Goal: Transaction & Acquisition: Purchase product/service

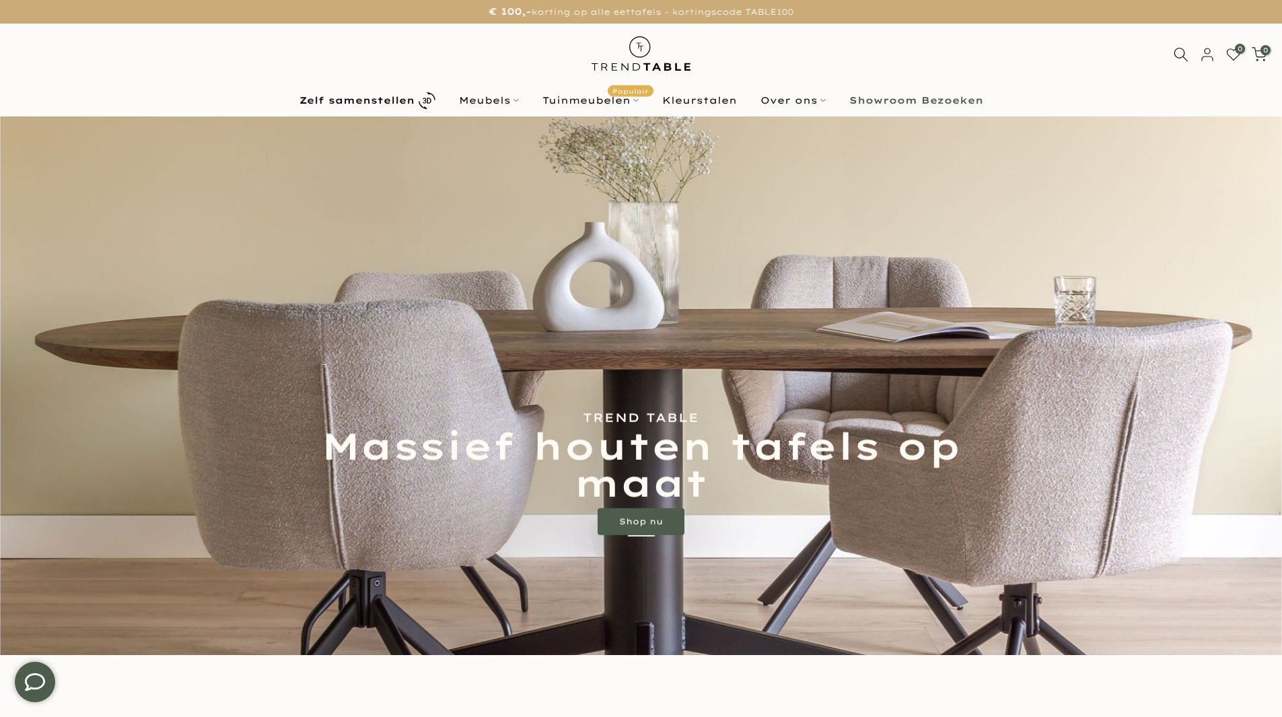
click at [636, 524] on link "Shop nu" at bounding box center [641, 521] width 87 height 27
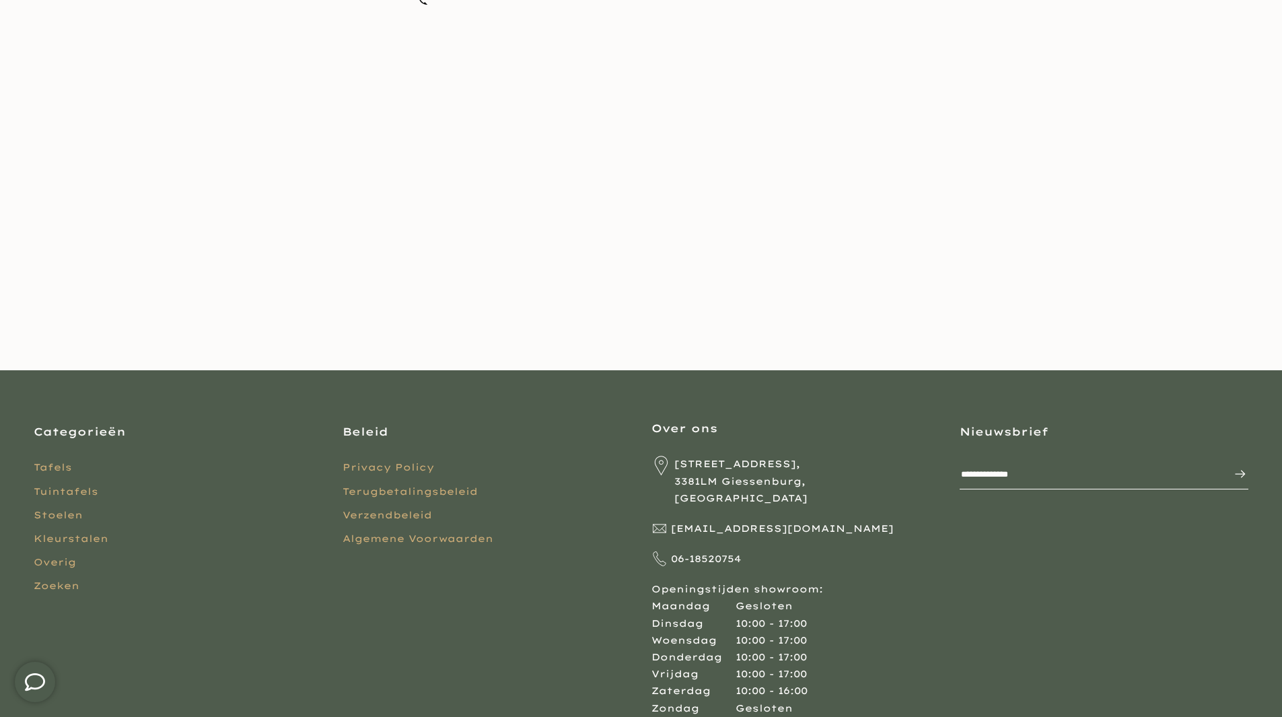
scroll to position [188, 0]
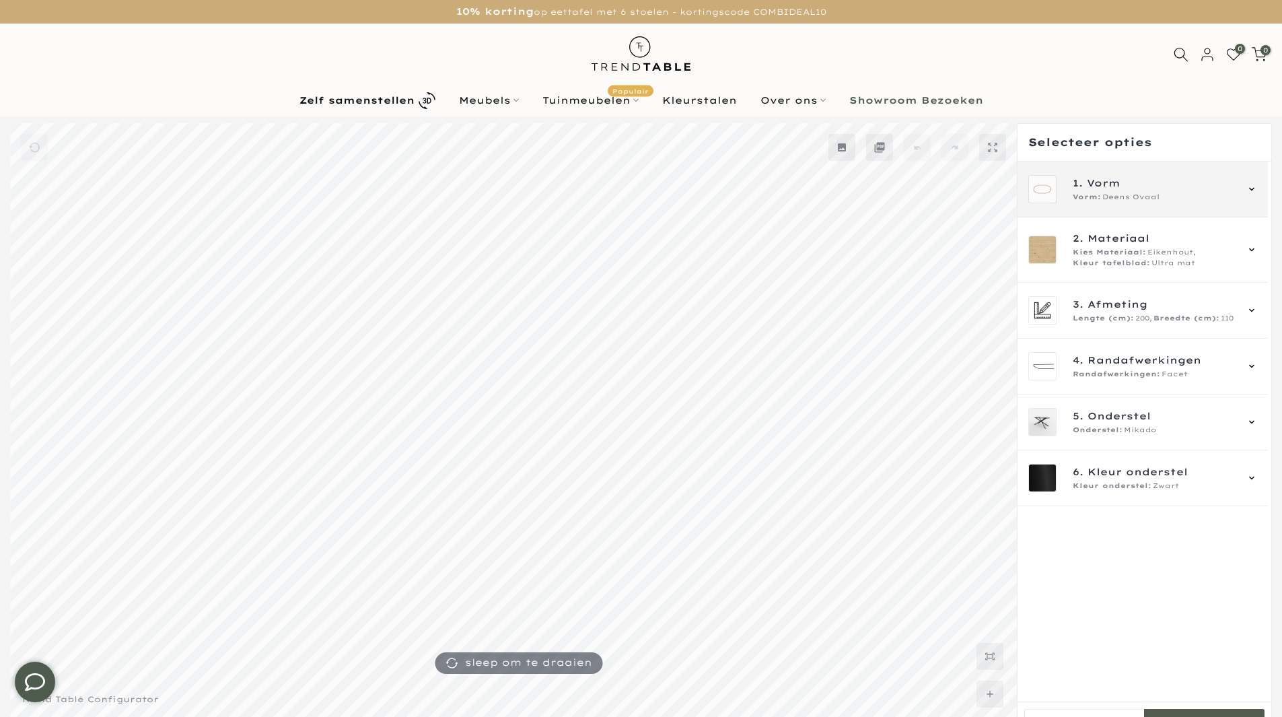
click at [1258, 184] on div "1. Vorm Vorm: Deens Ovaal" at bounding box center [1142, 190] width 250 height 56
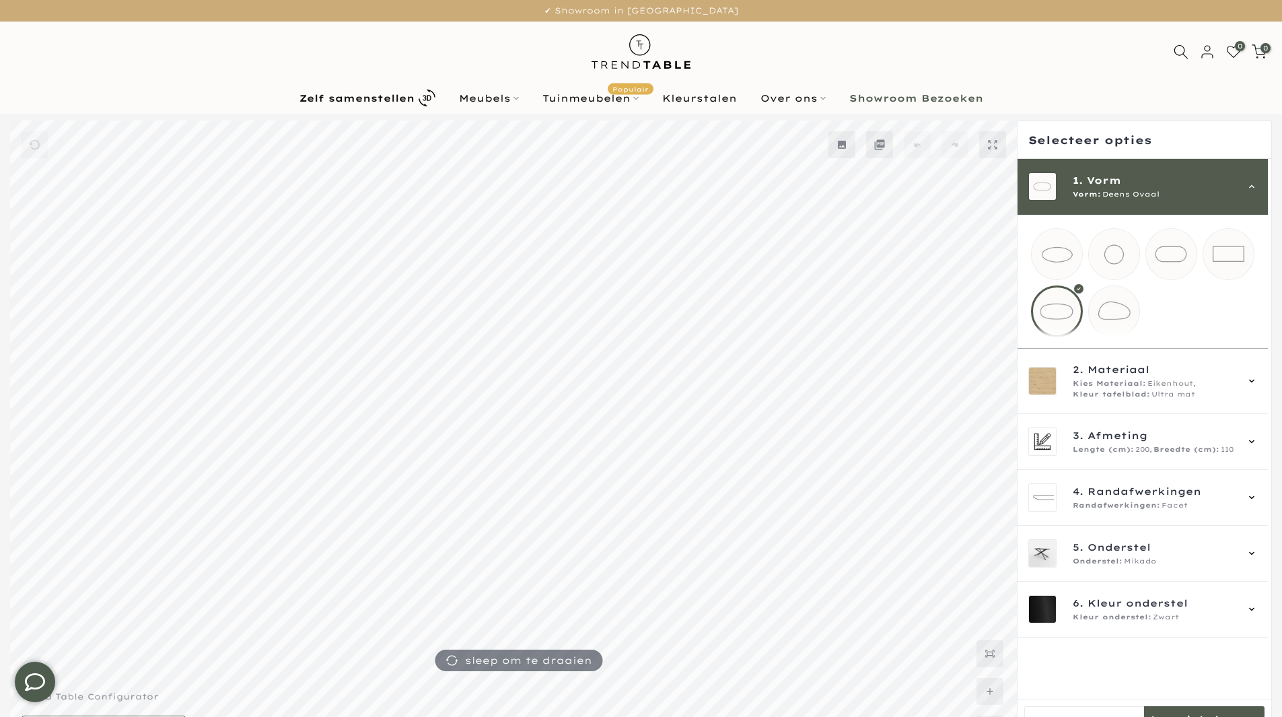
click at [1161, 262] on mmq-loader at bounding box center [1171, 254] width 50 height 50
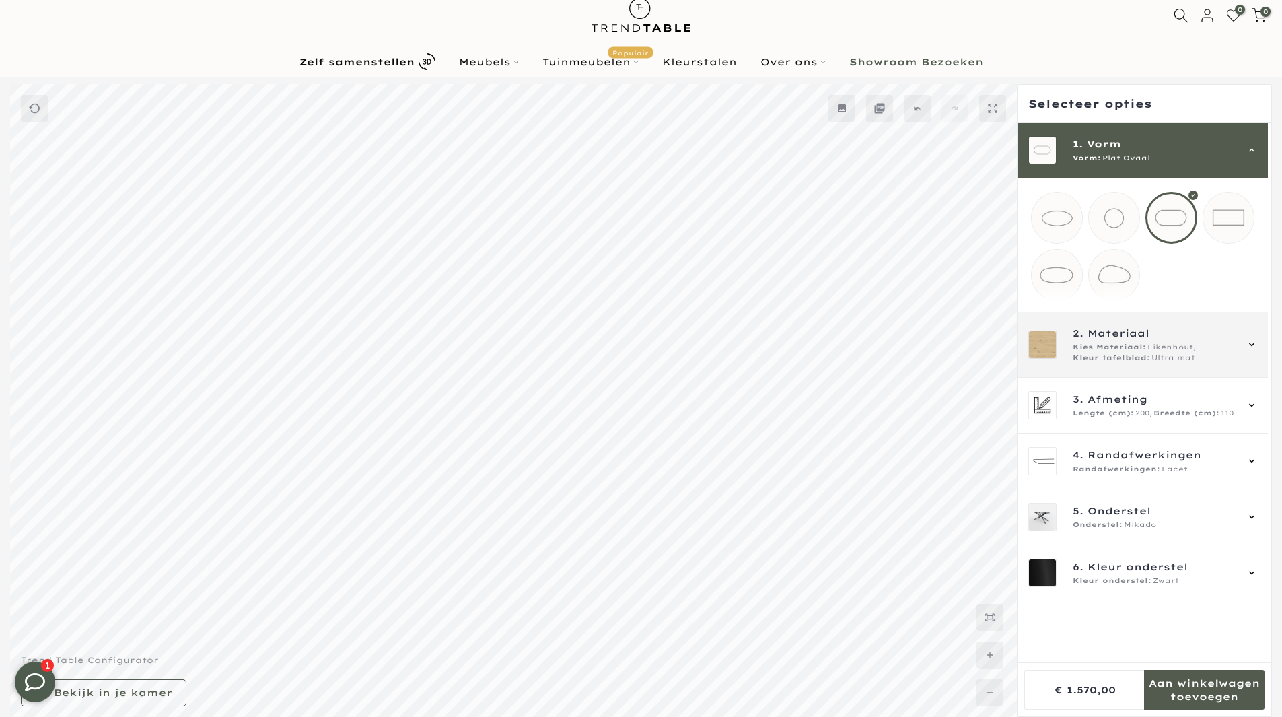
click at [1241, 353] on div "2. Materiaal Kies Materiaal: Eikenhout, Kleur tafelblad: Ultra mat" at bounding box center [1142, 345] width 229 height 38
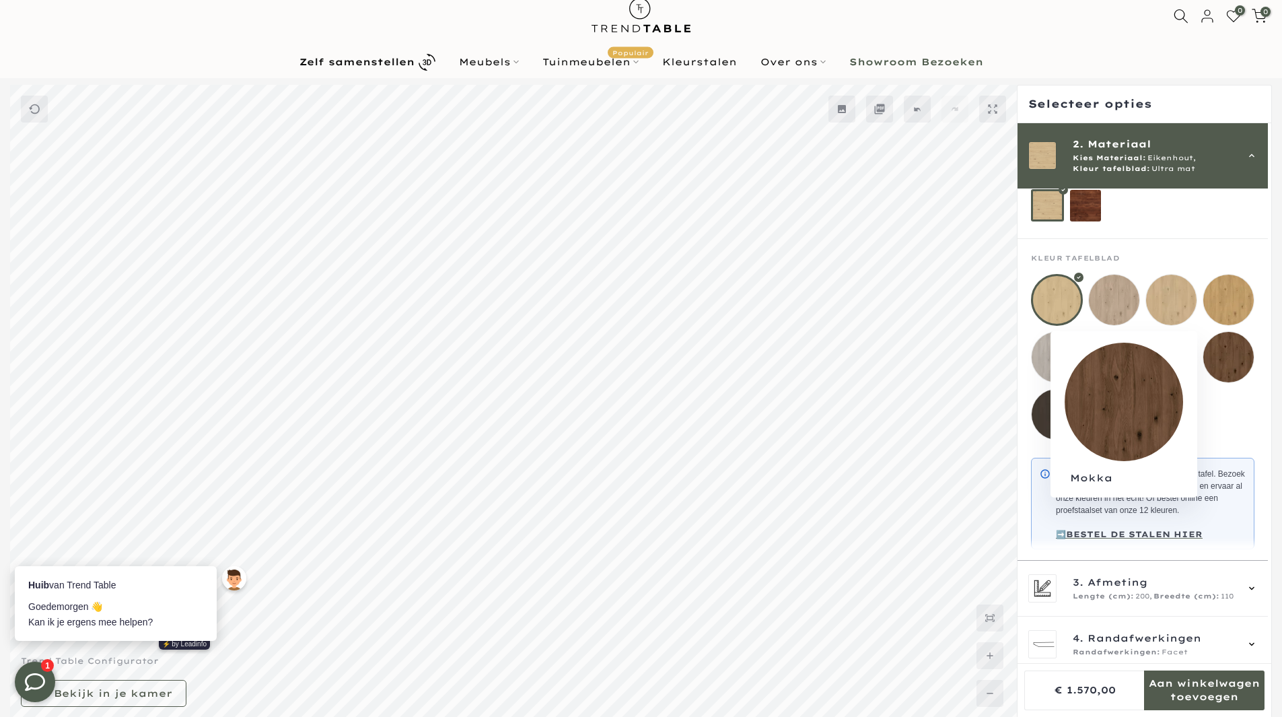
scroll to position [0, 0]
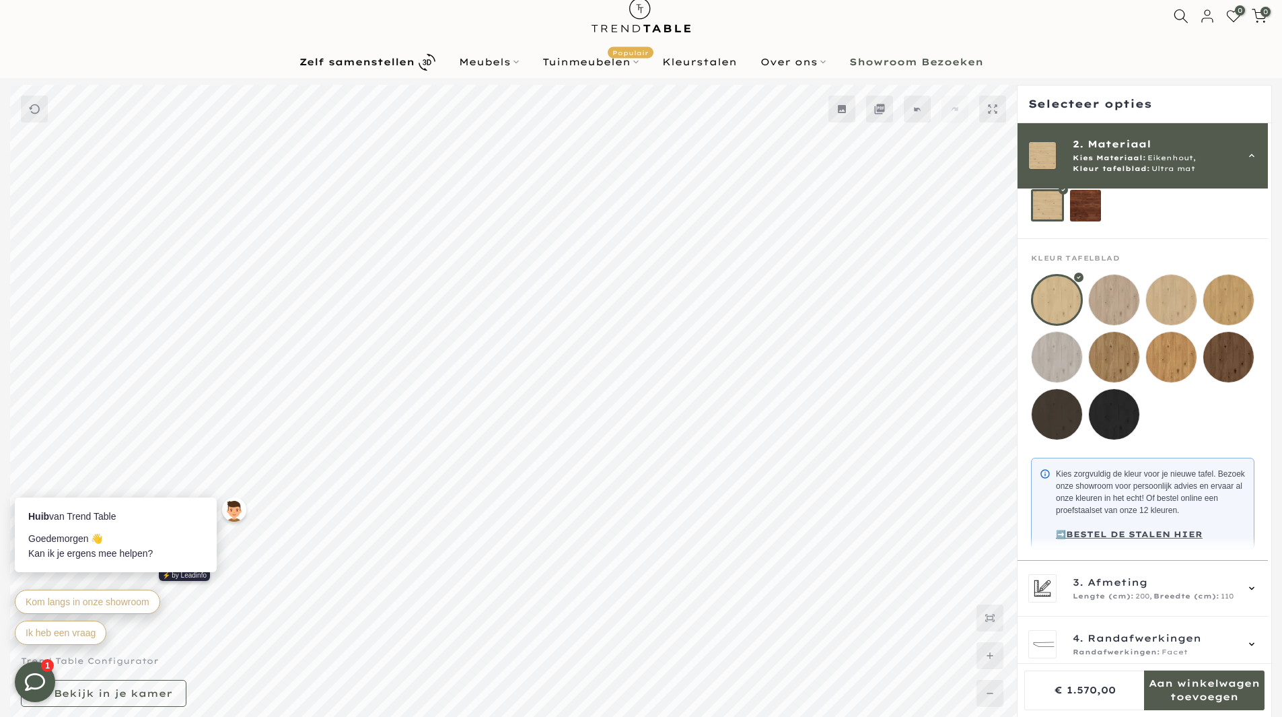
click at [1056, 423] on mmq-loader at bounding box center [1057, 414] width 50 height 50
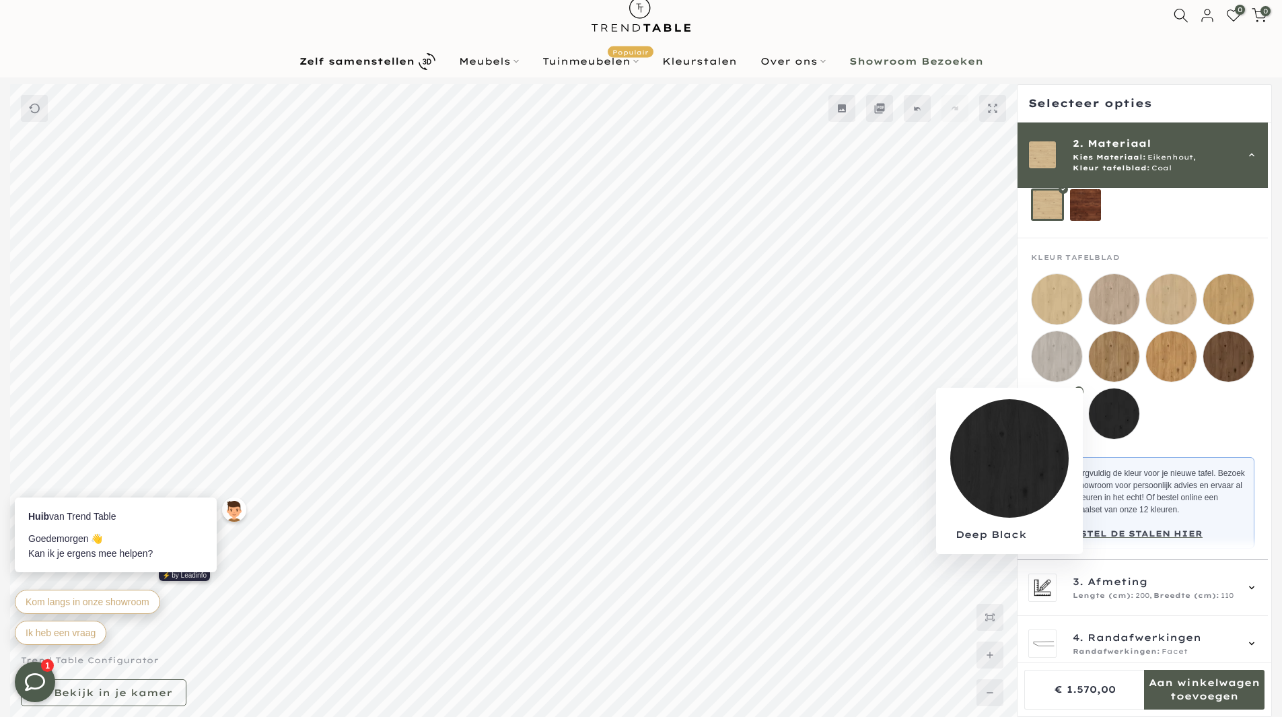
scroll to position [37, 0]
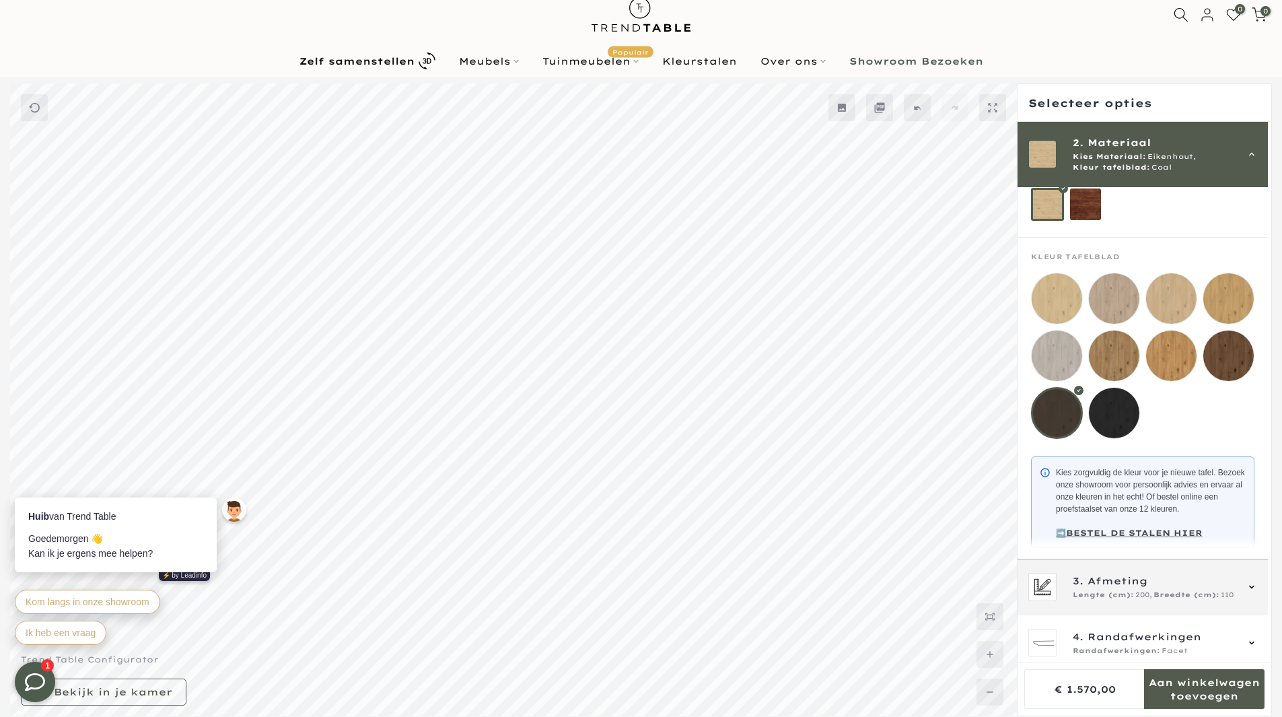
click at [1077, 600] on span "Lengte (cm):" at bounding box center [1103, 594] width 61 height 11
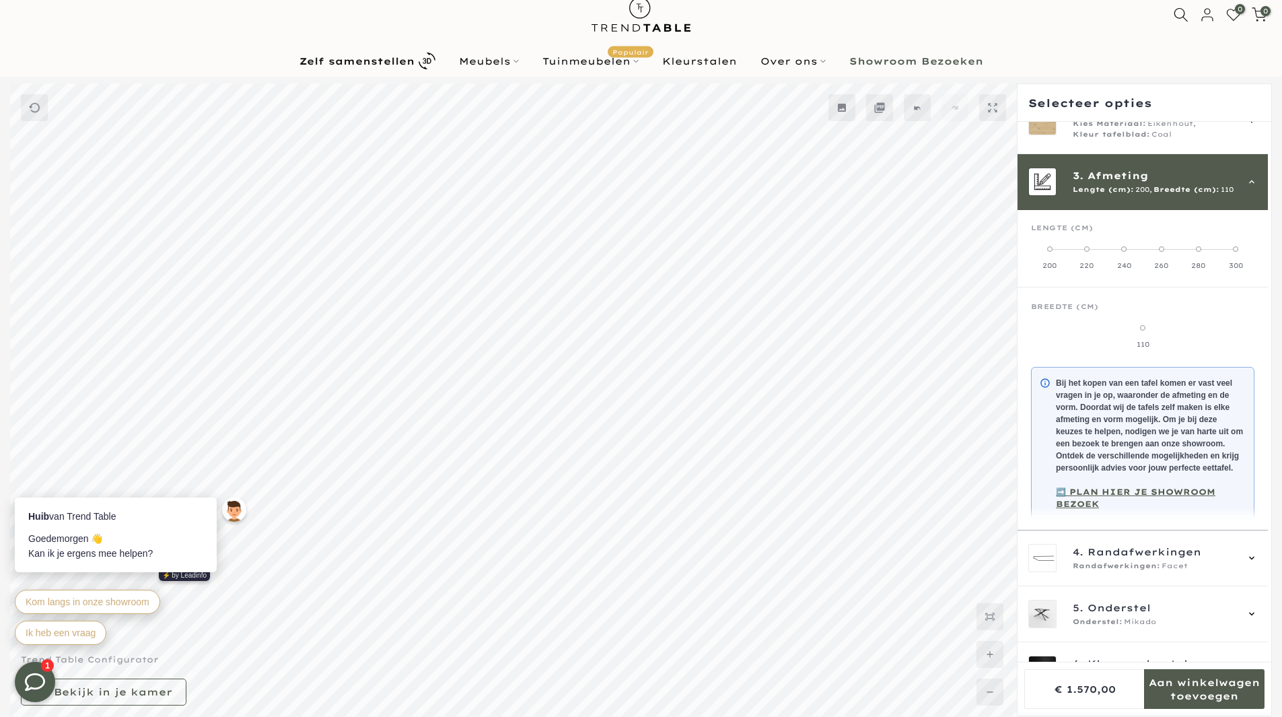
scroll to position [121, 0]
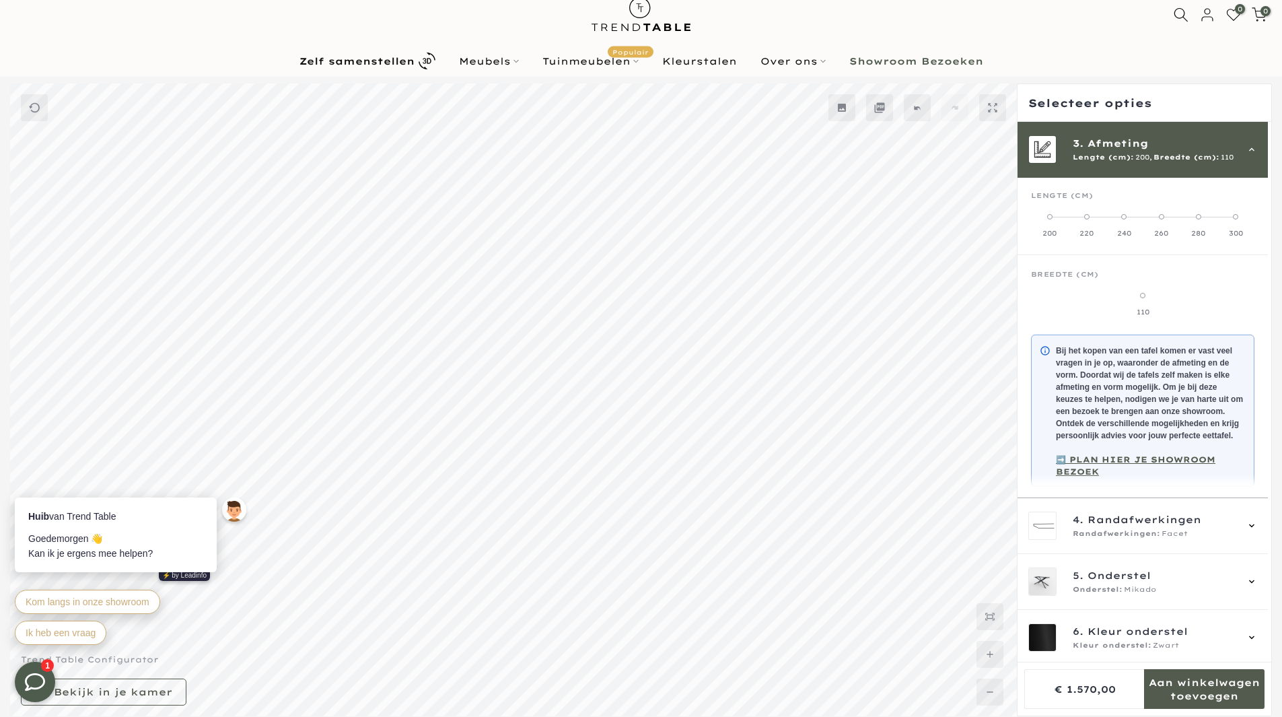
click at [1126, 217] on span at bounding box center [1123, 216] width 5 height 5
click at [1204, 151] on span "3. Afmeting" at bounding box center [1154, 144] width 163 height 15
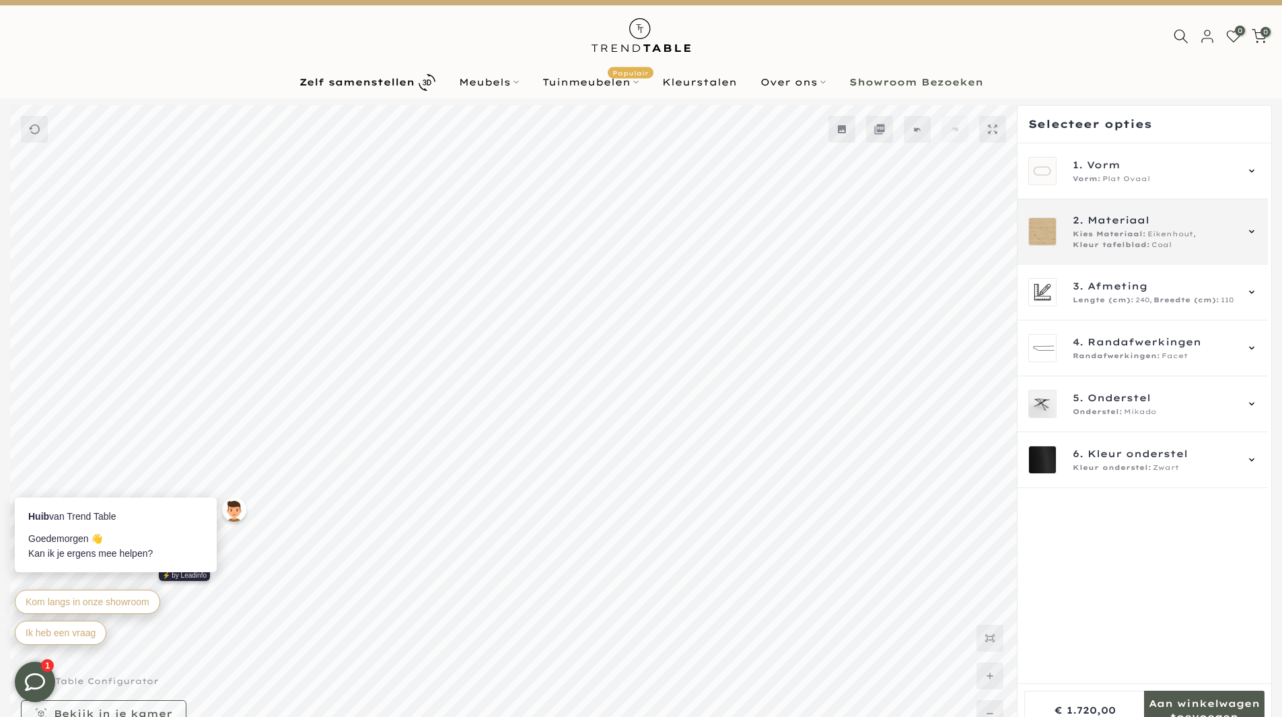
scroll to position [0, 0]
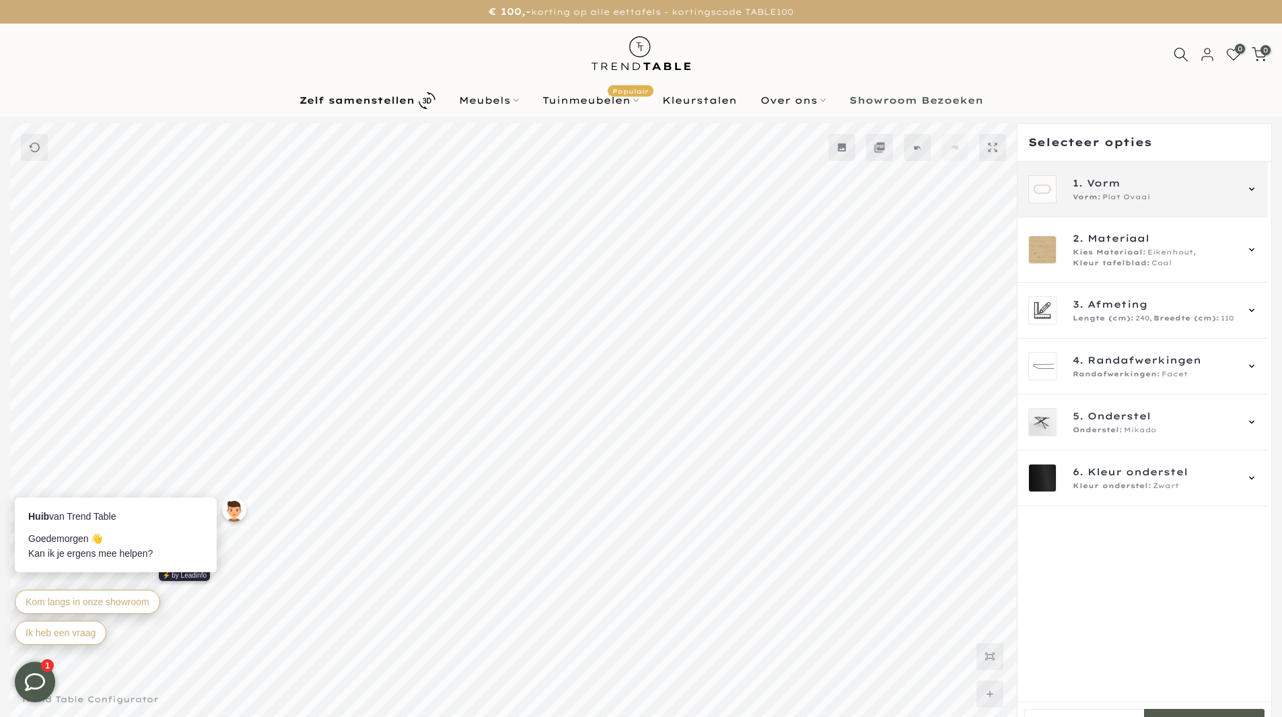
click at [1215, 193] on div "Vorm: Plat Ovaal" at bounding box center [1154, 197] width 163 height 11
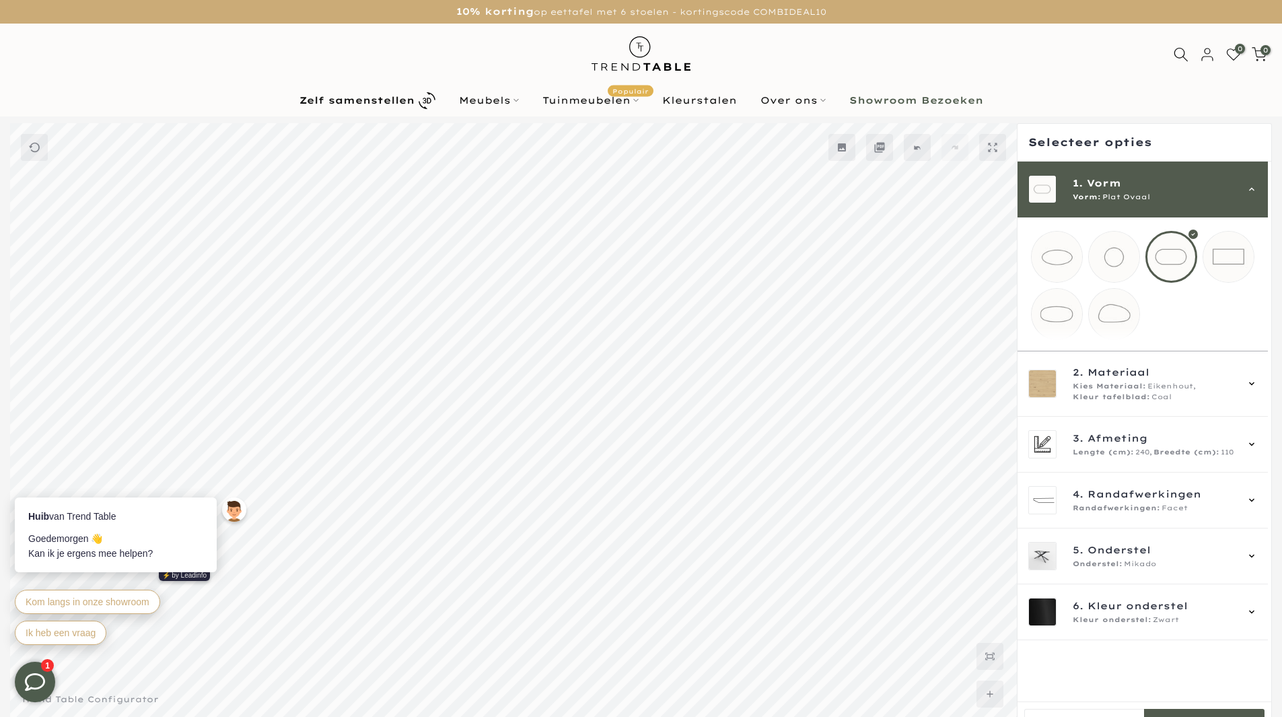
click at [1053, 253] on mmq-loader at bounding box center [1057, 256] width 50 height 50
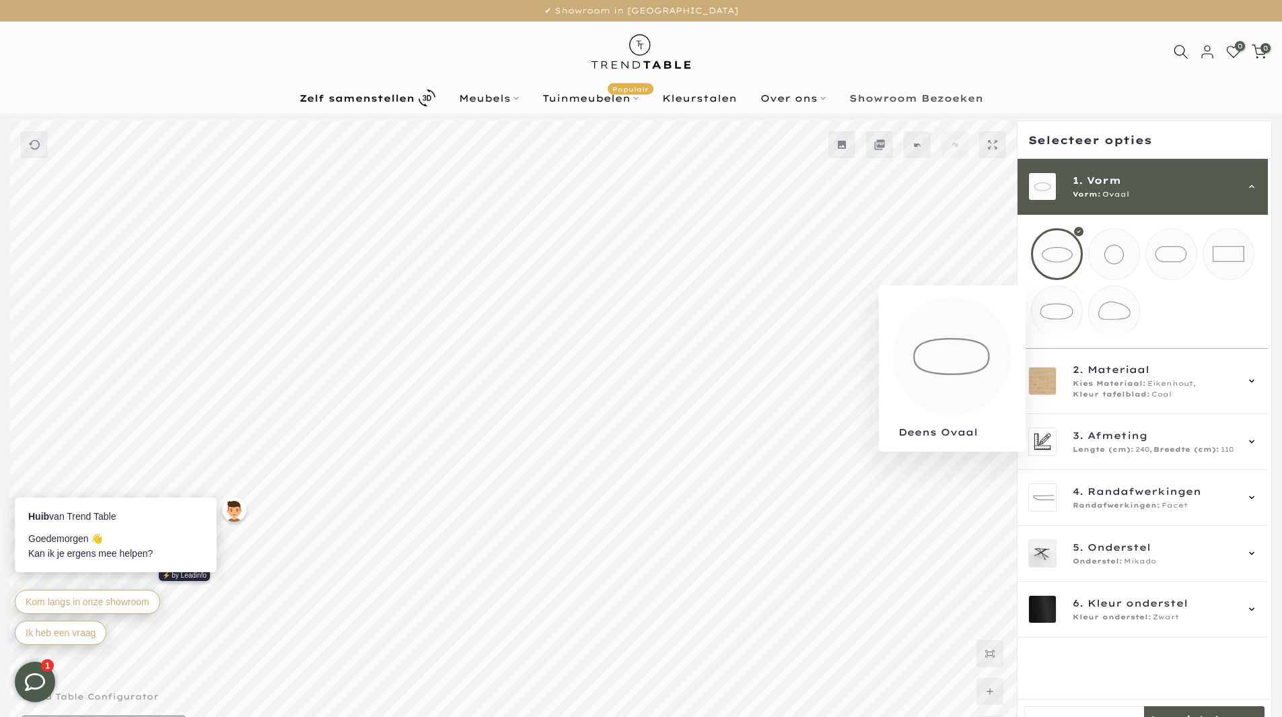
click at [1054, 324] on mmq-loader at bounding box center [1057, 311] width 50 height 50
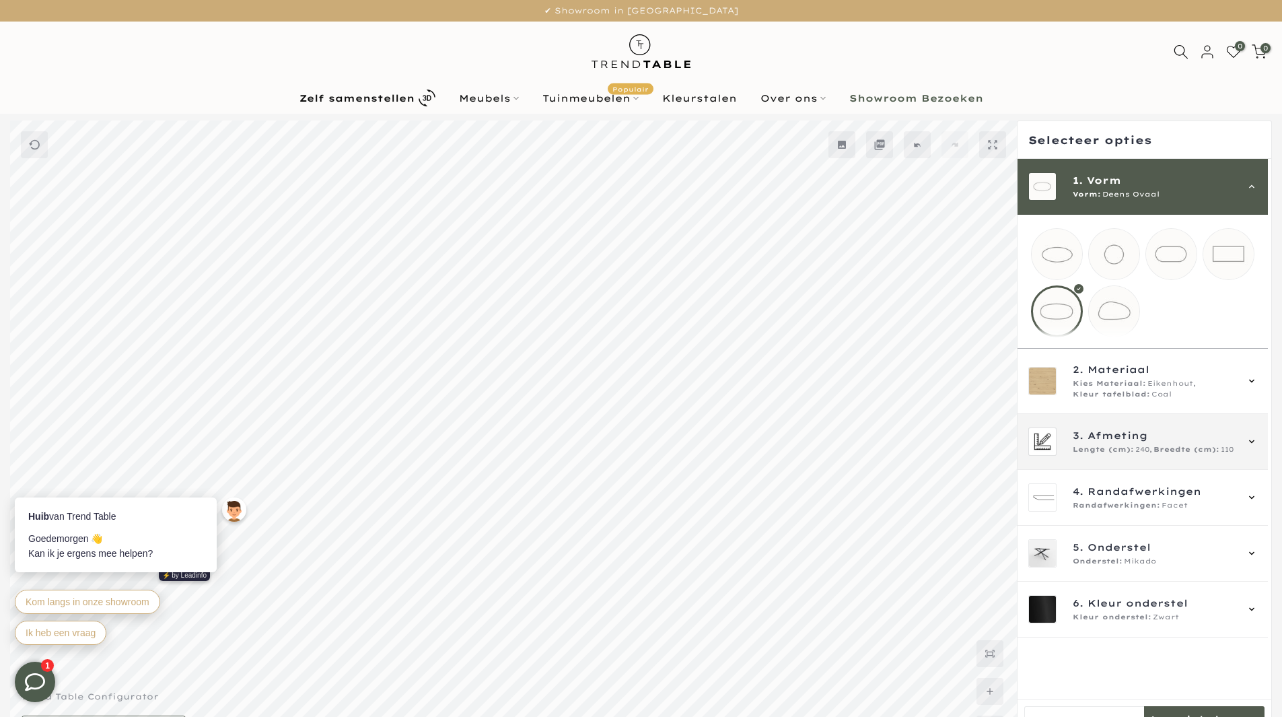
click at [1194, 443] on span "3. Afmeting" at bounding box center [1154, 435] width 163 height 15
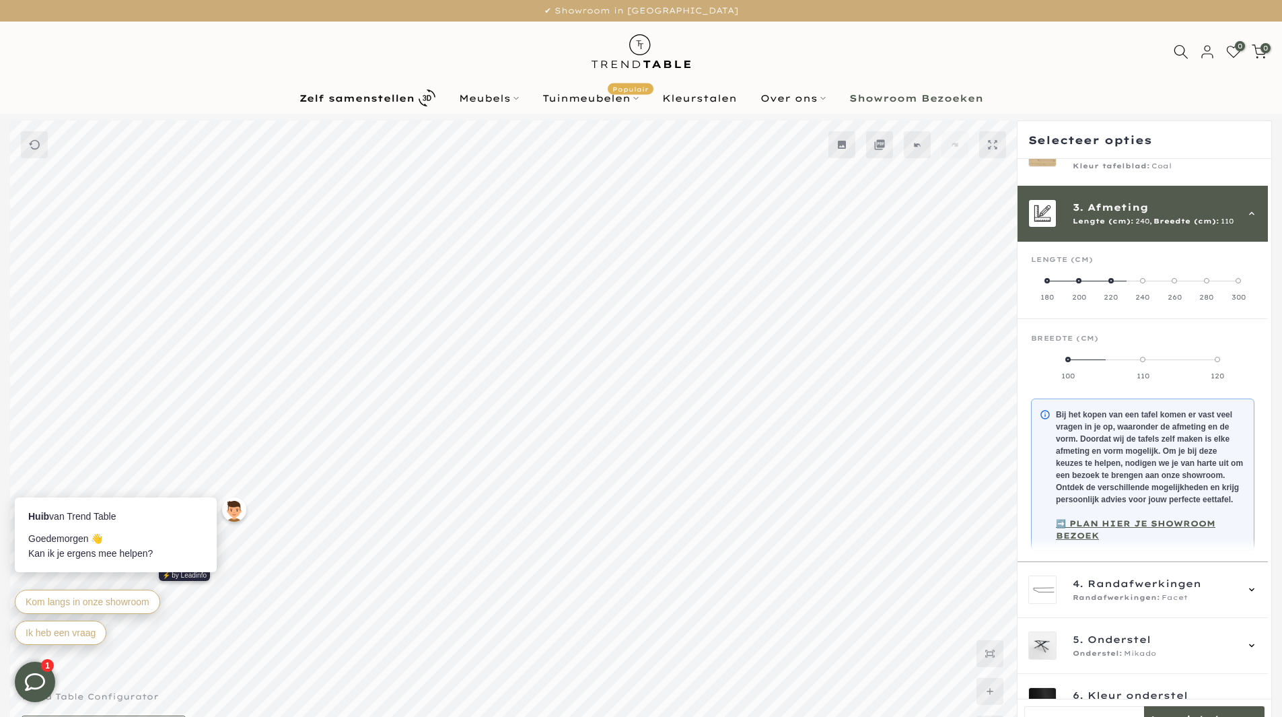
scroll to position [121, 0]
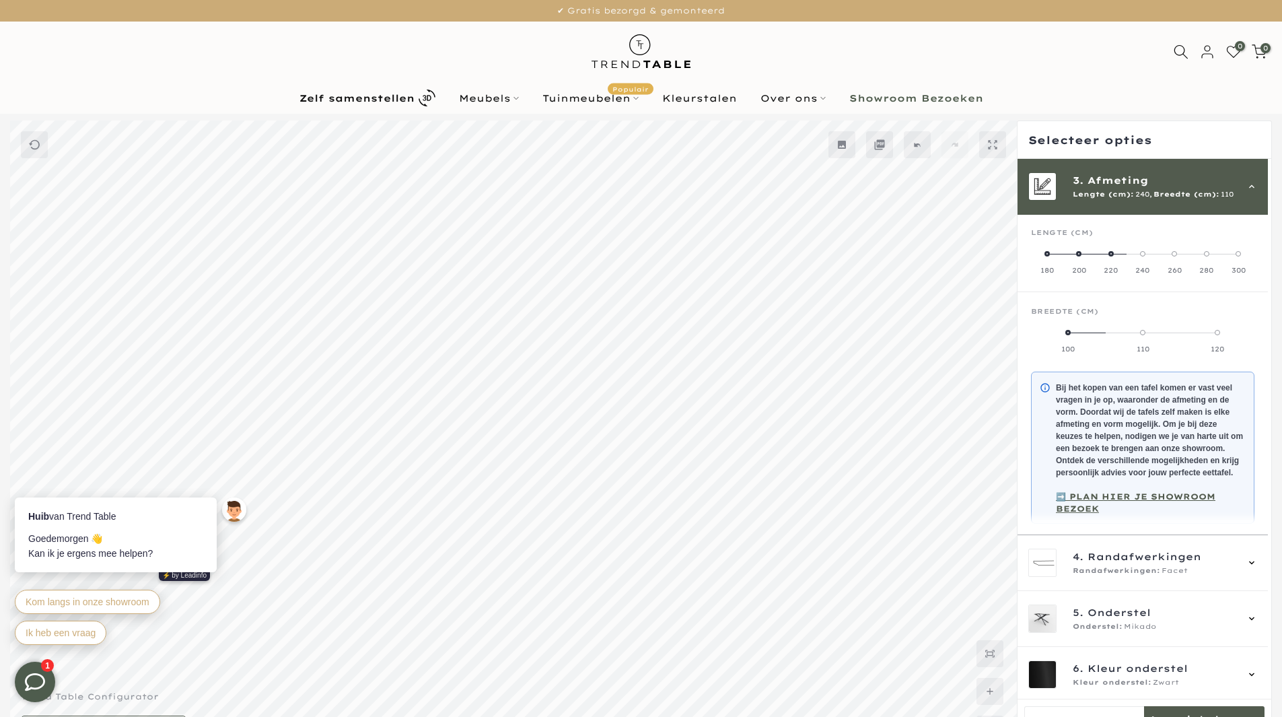
click at [1071, 335] on label "100" at bounding box center [1068, 340] width 75 height 27
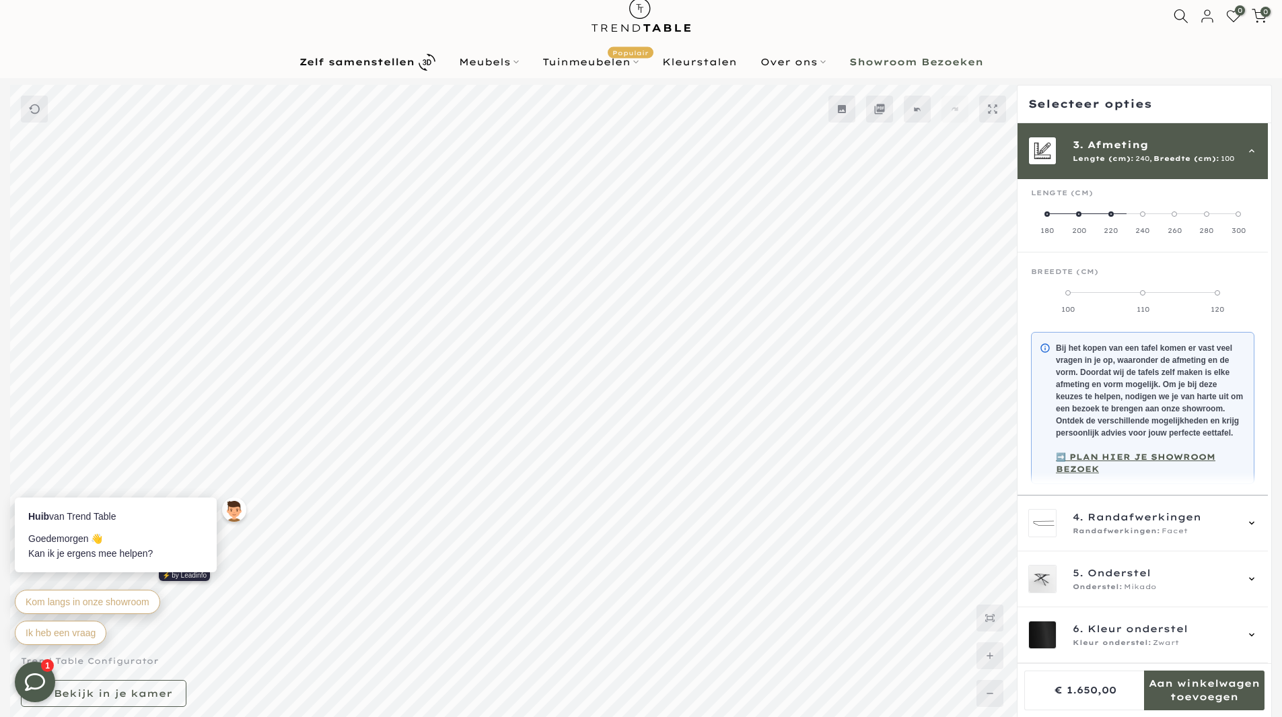
scroll to position [136, 0]
click at [1231, 516] on span "4. Randafwerkingen" at bounding box center [1154, 516] width 163 height 15
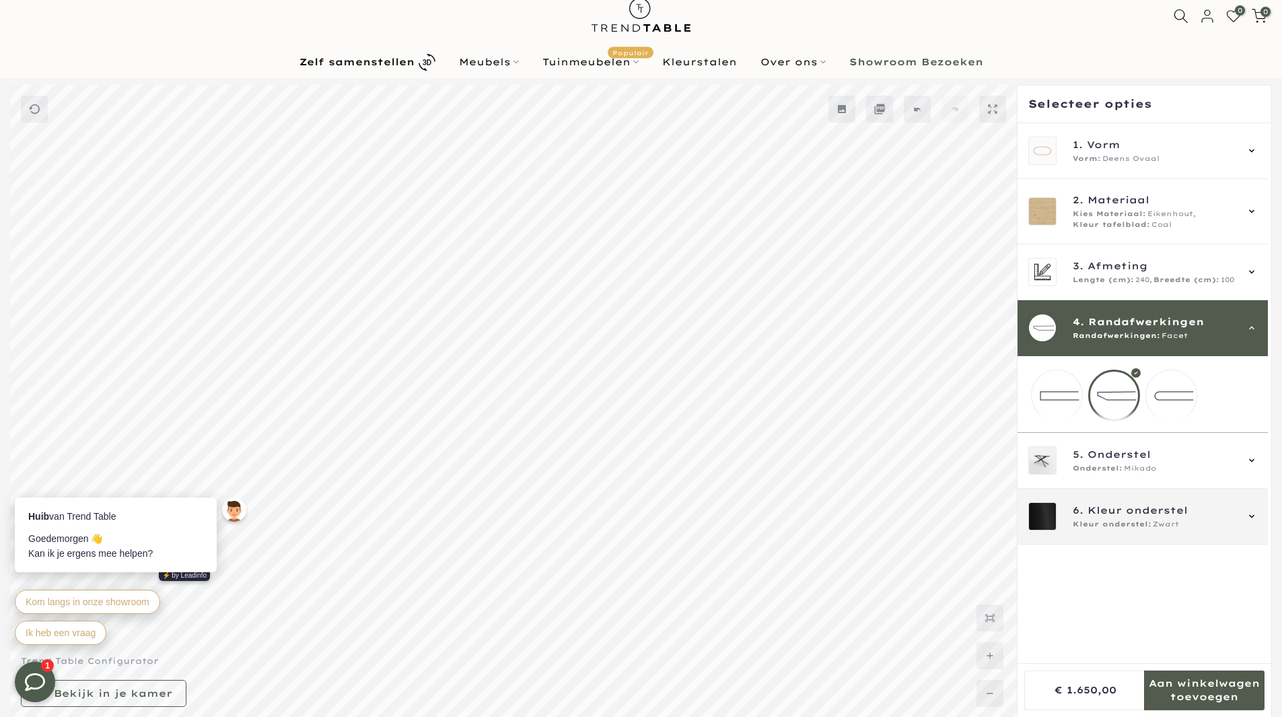
scroll to position [0, 0]
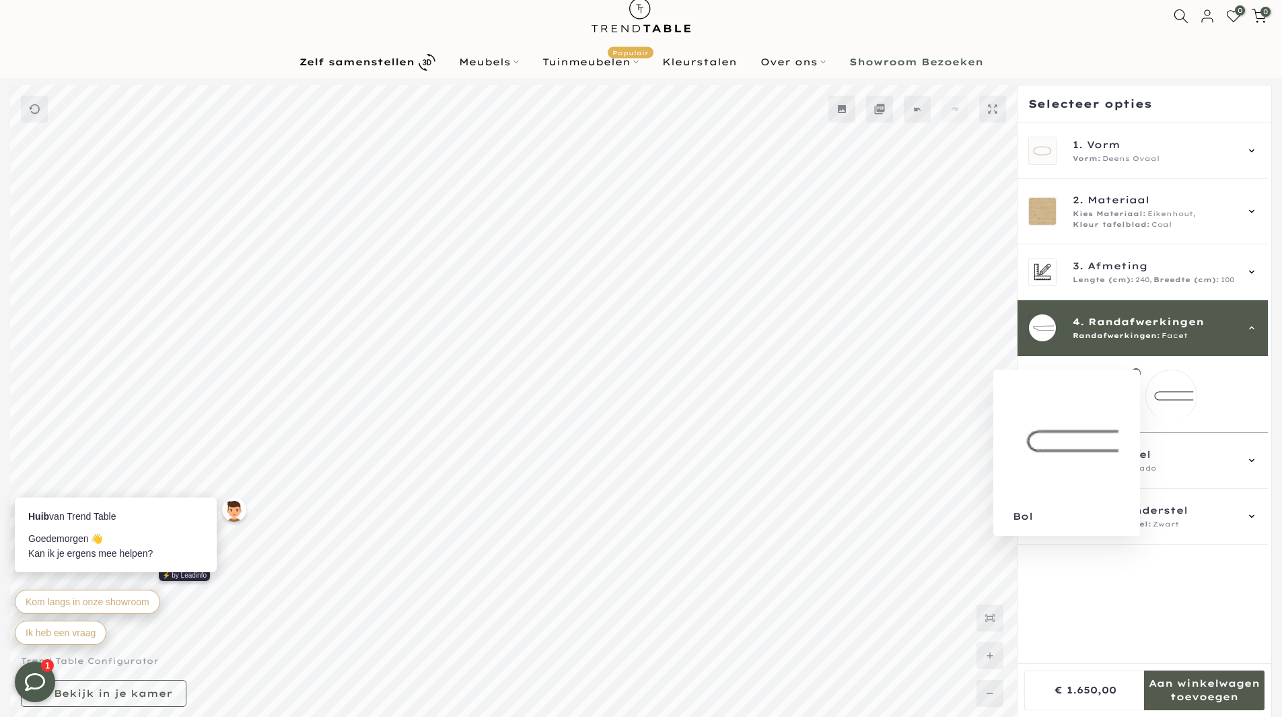
click at [1163, 396] on mmq-loader at bounding box center [1171, 395] width 50 height 50
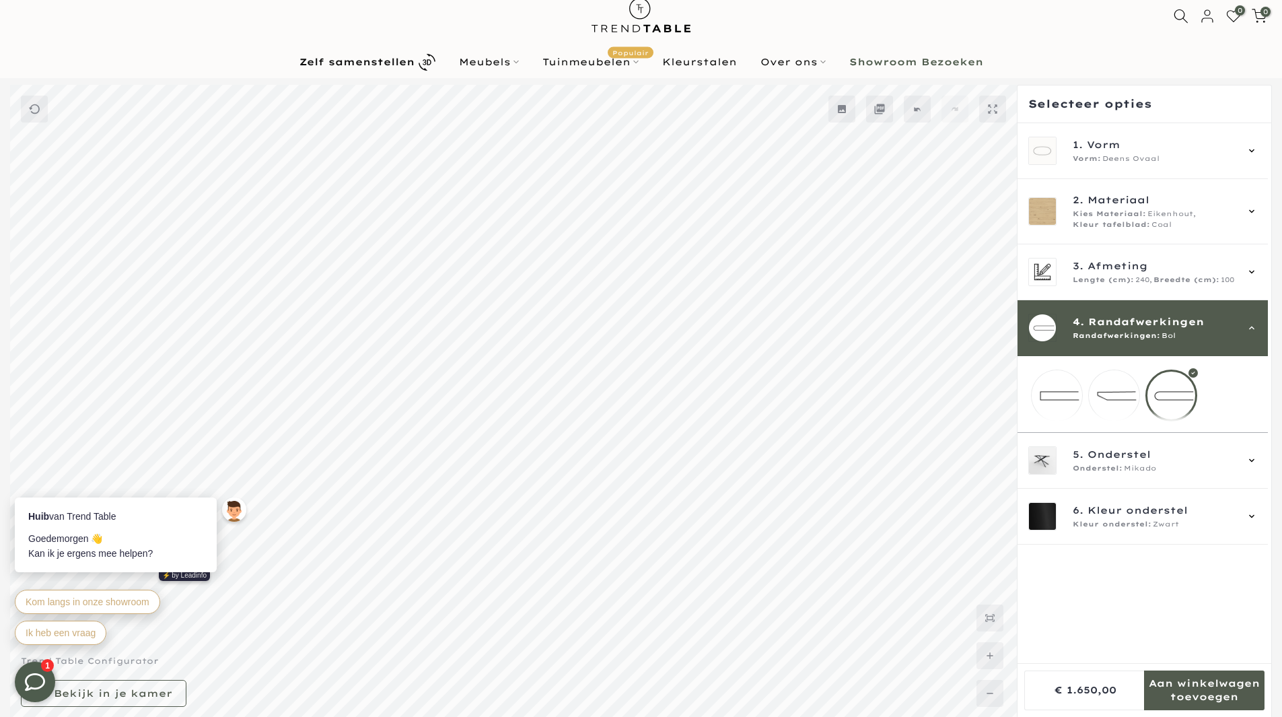
click at [1129, 406] on mmq-loader at bounding box center [1114, 395] width 50 height 50
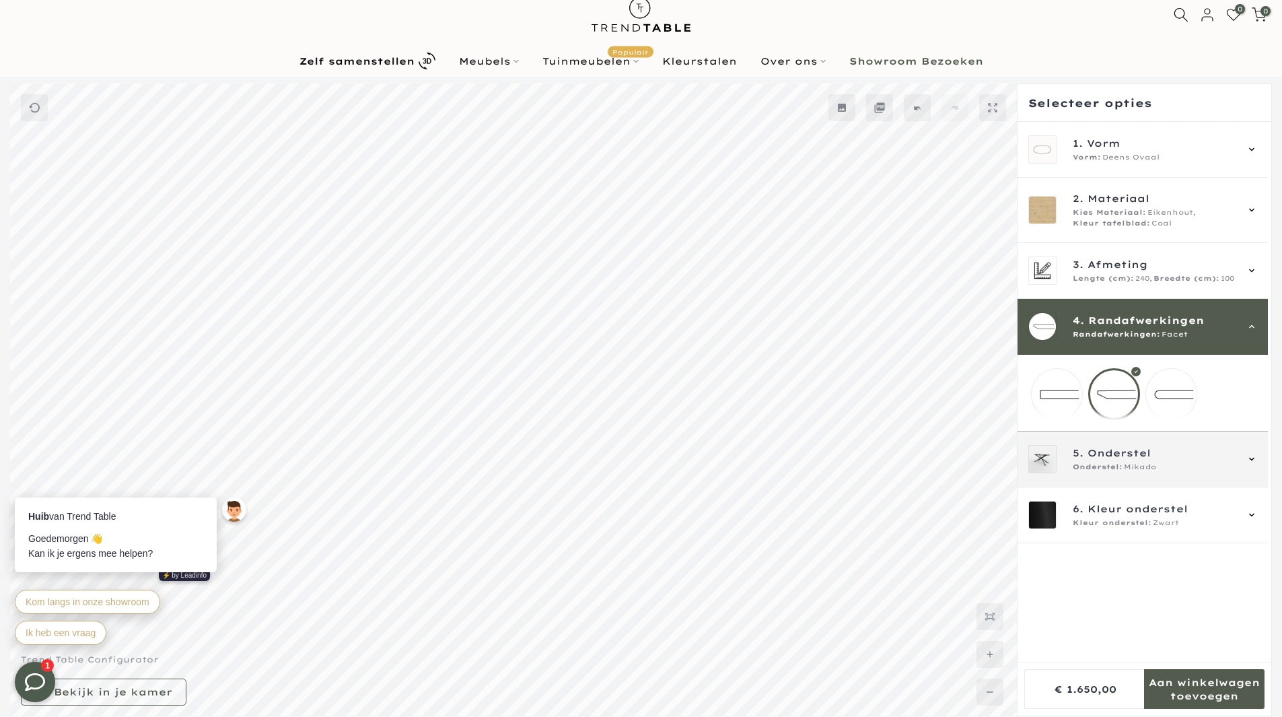
click at [1154, 460] on span "5. Onderstel" at bounding box center [1154, 452] width 163 height 15
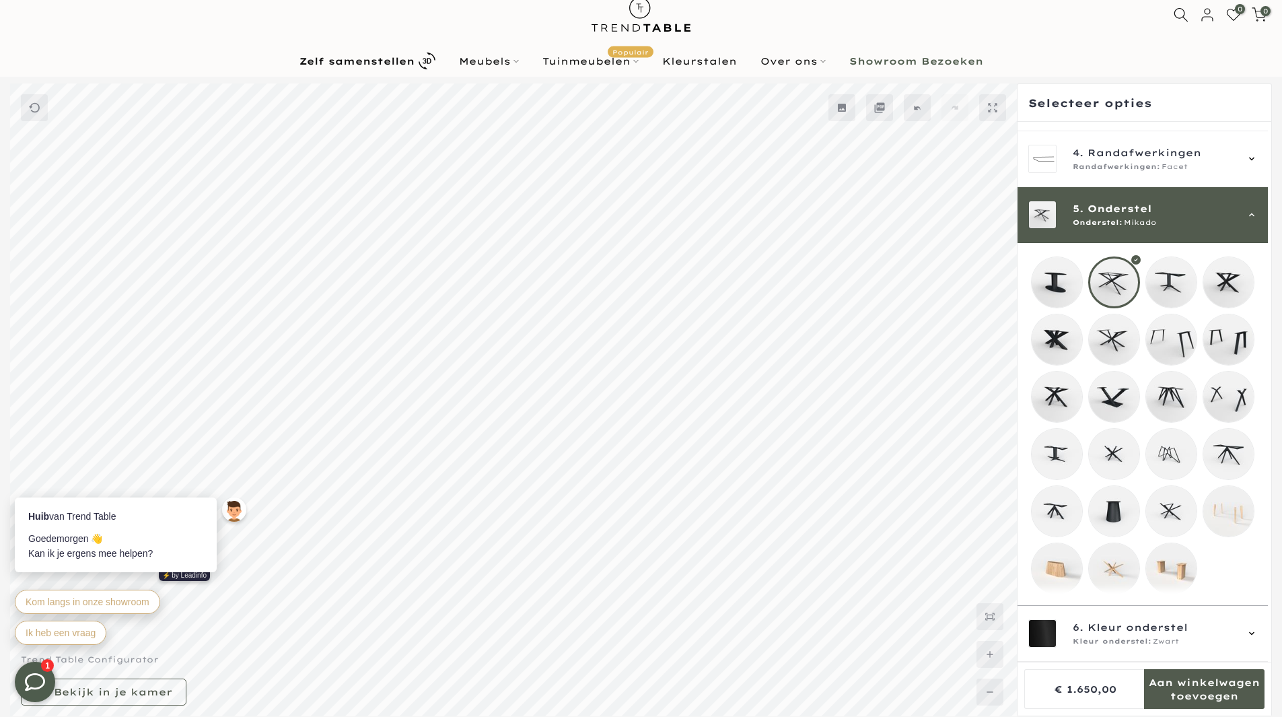
scroll to position [178, 0]
click at [1240, 497] on mmq-loader at bounding box center [1228, 511] width 50 height 50
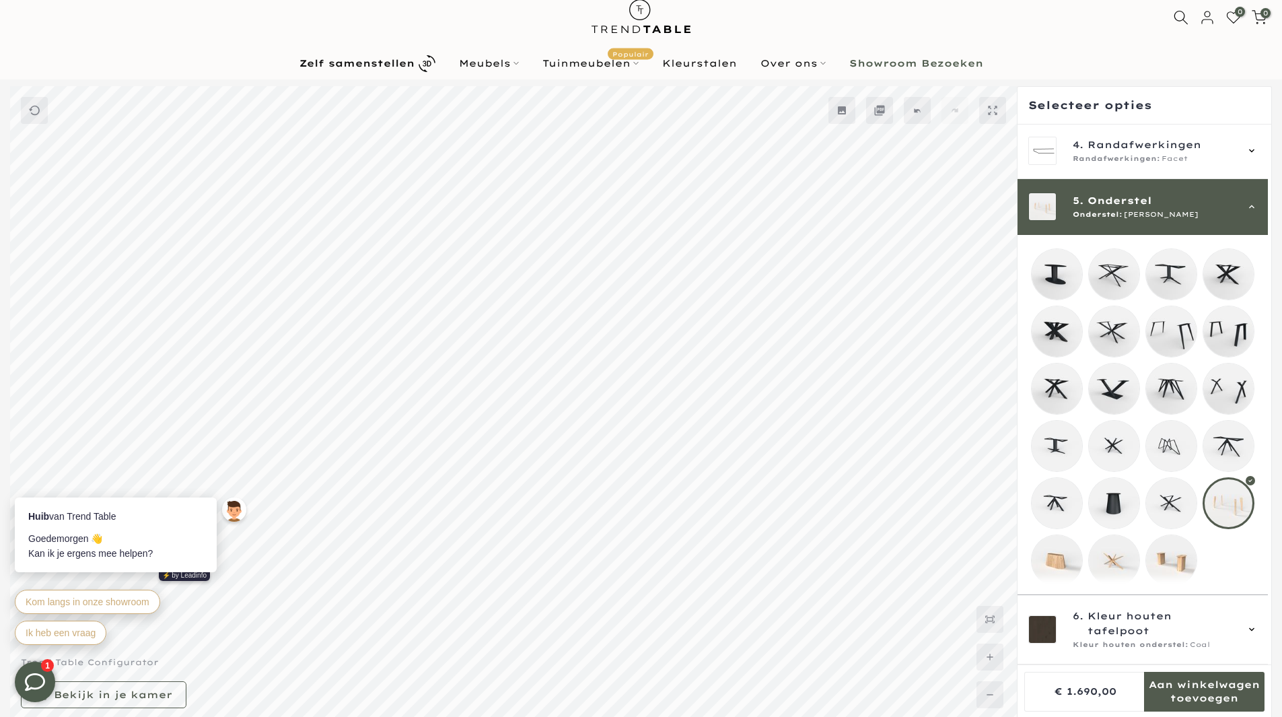
scroll to position [39, 0]
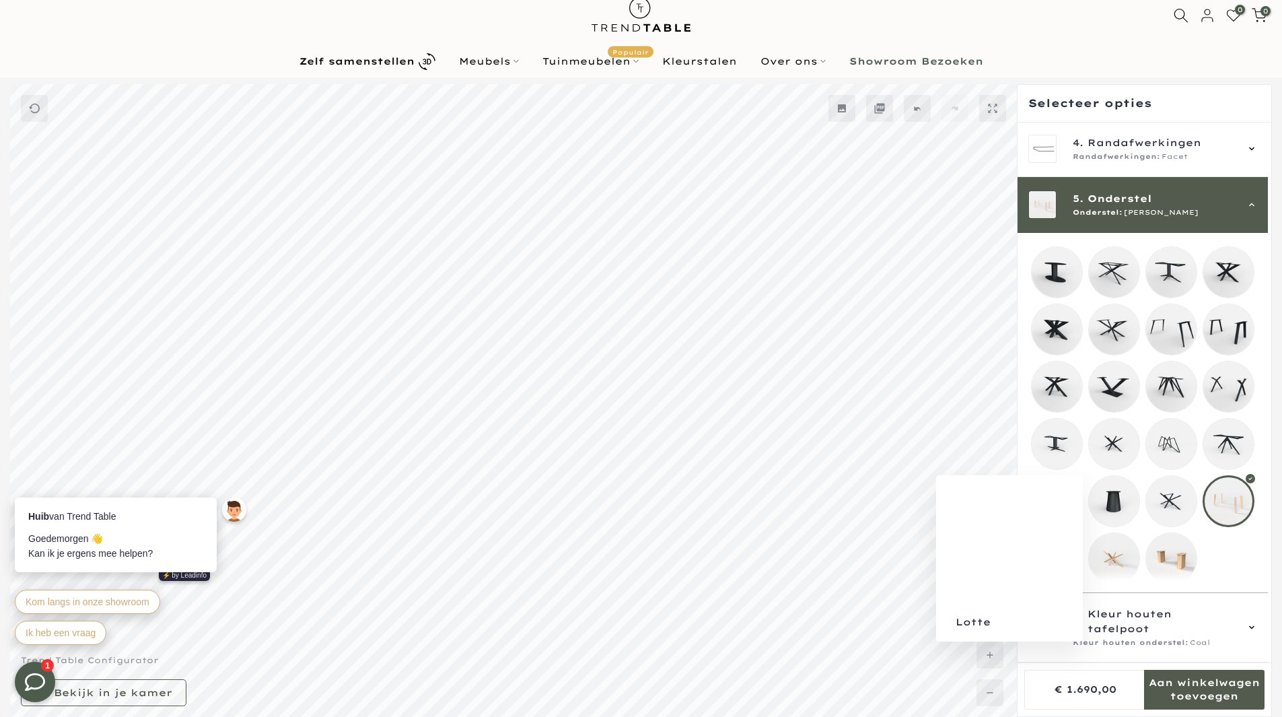
click at [1128, 505] on mmq-loader at bounding box center [1114, 501] width 50 height 50
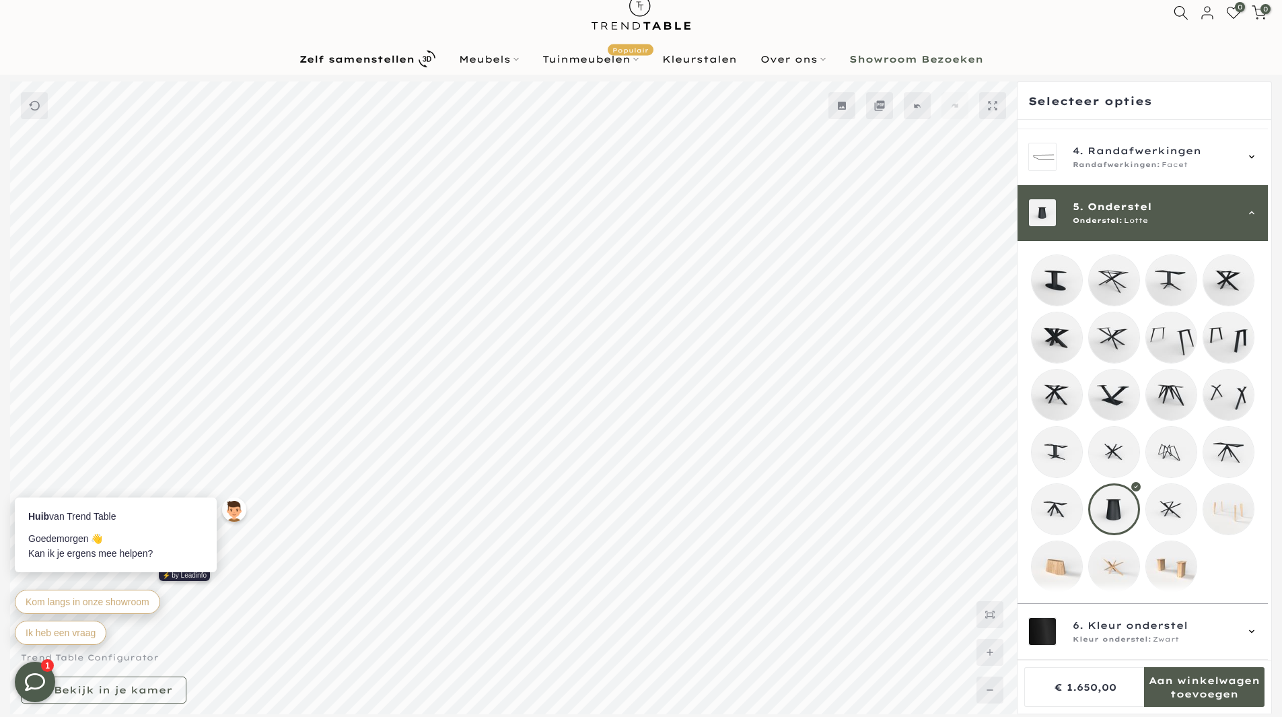
scroll to position [37, 0]
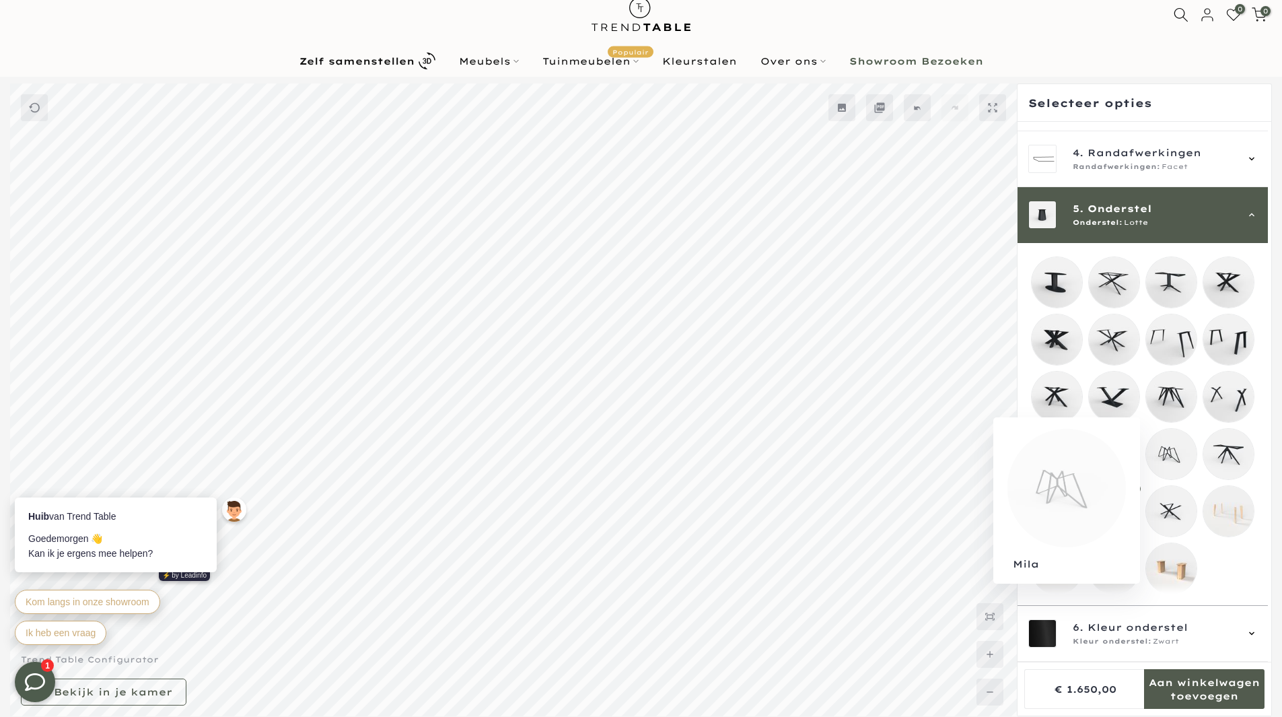
click at [1184, 439] on mmq-loader at bounding box center [1171, 454] width 50 height 50
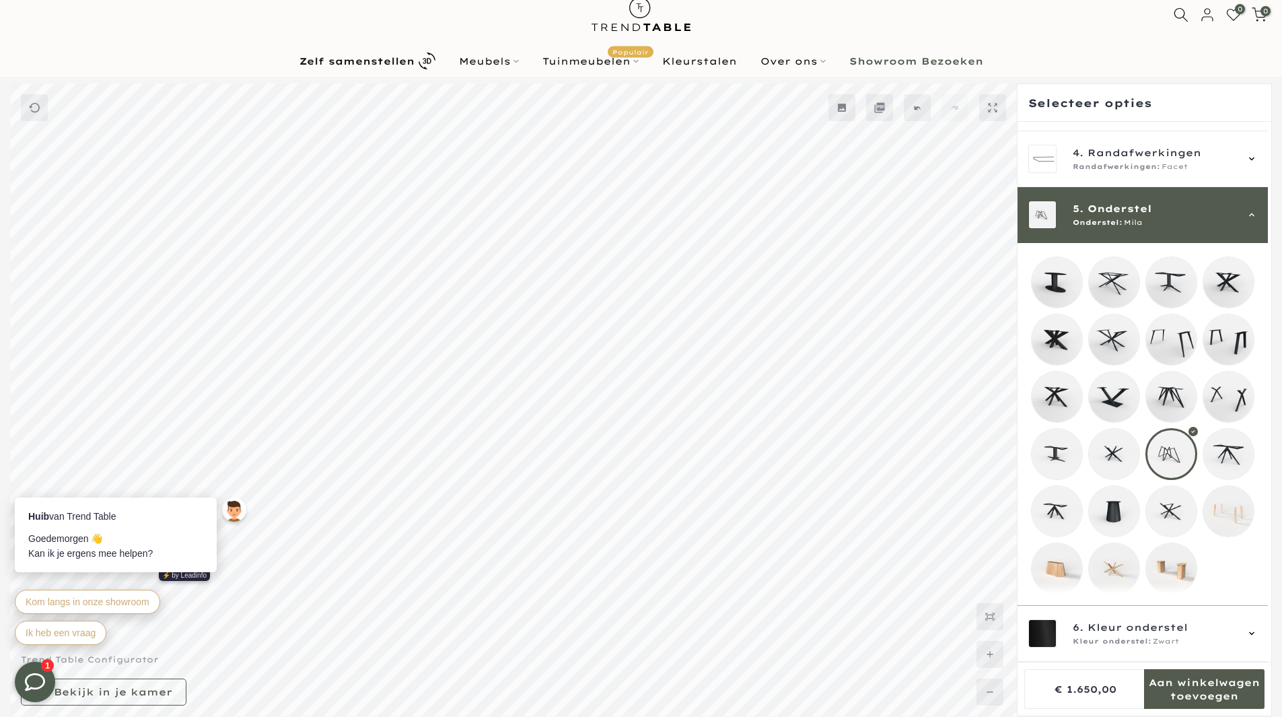
click at [1167, 564] on mmq-loader at bounding box center [1171, 568] width 50 height 50
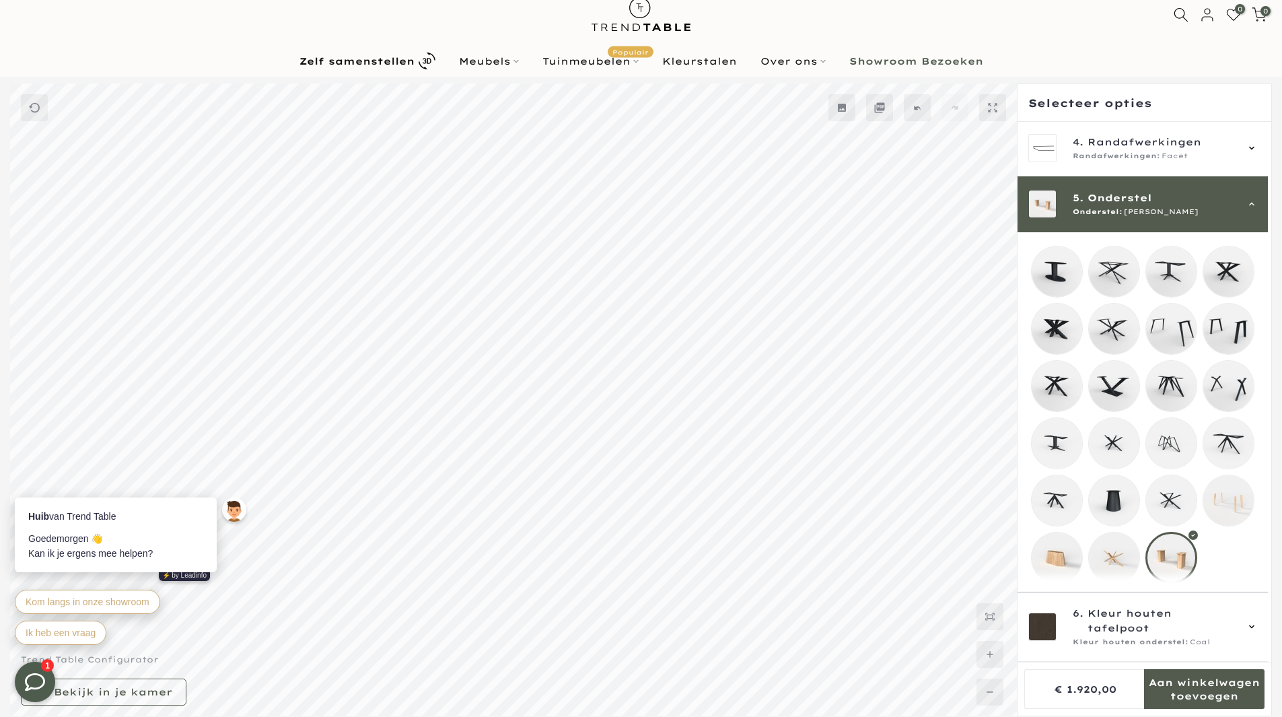
click at [1118, 558] on mmq-loader at bounding box center [1114, 557] width 50 height 50
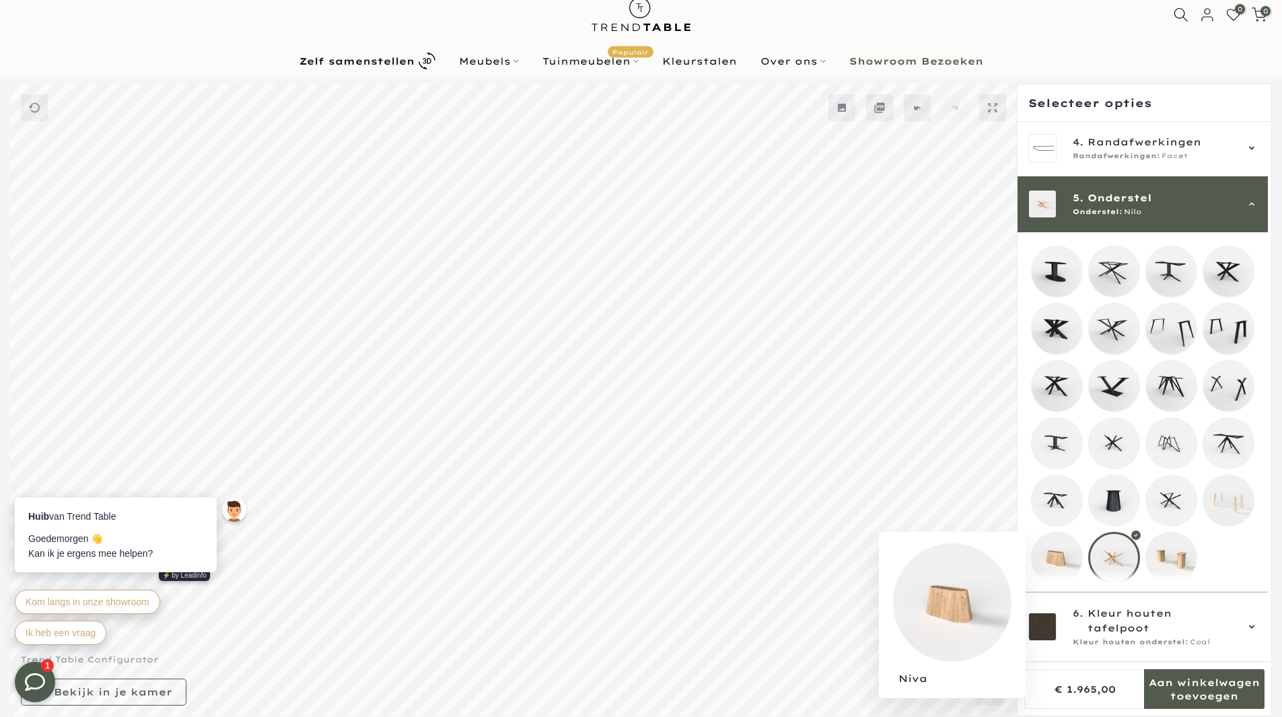
click at [1063, 554] on mmq-loader at bounding box center [1057, 557] width 50 height 50
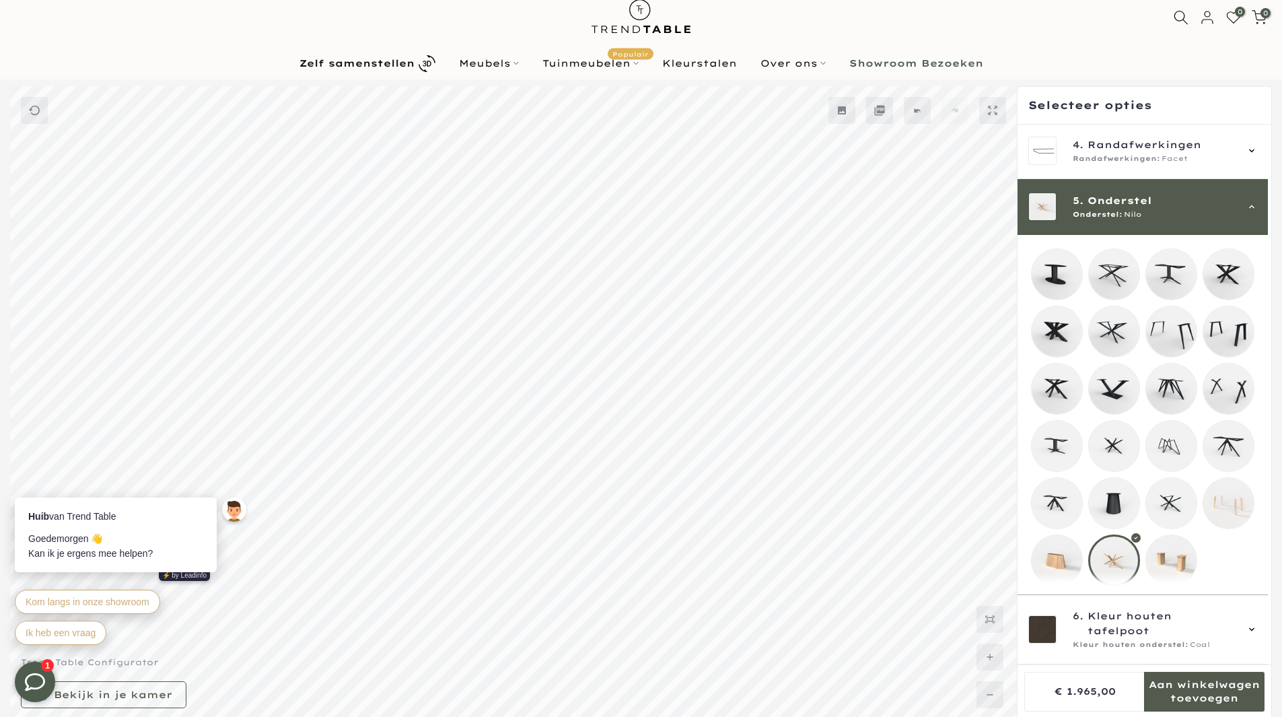
scroll to position [39, 0]
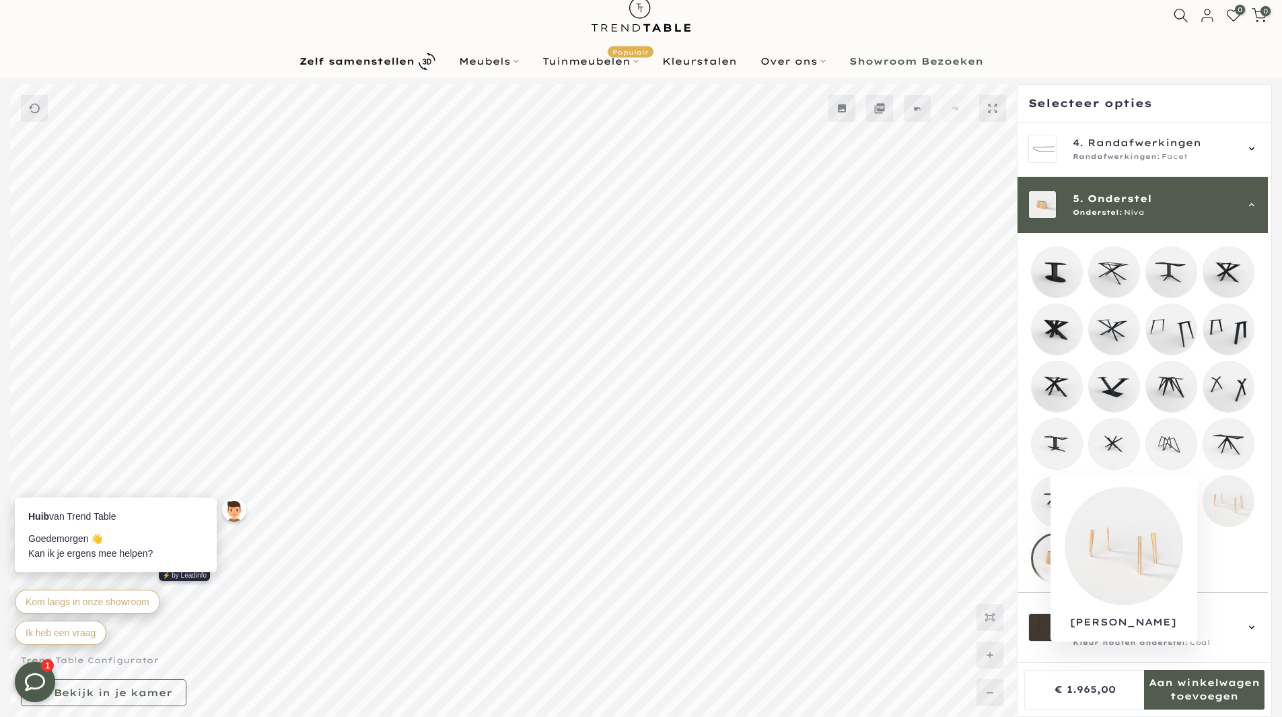
click at [1226, 514] on mmq-loader at bounding box center [1228, 501] width 50 height 50
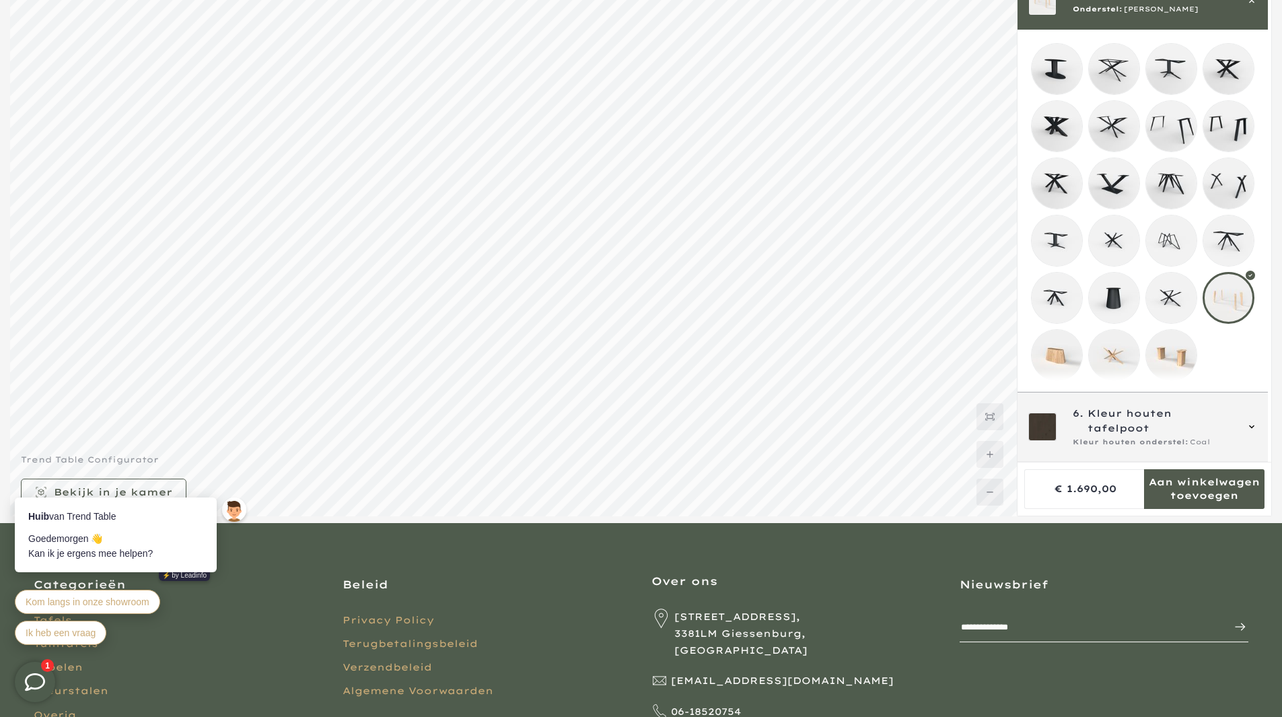
scroll to position [241, 0]
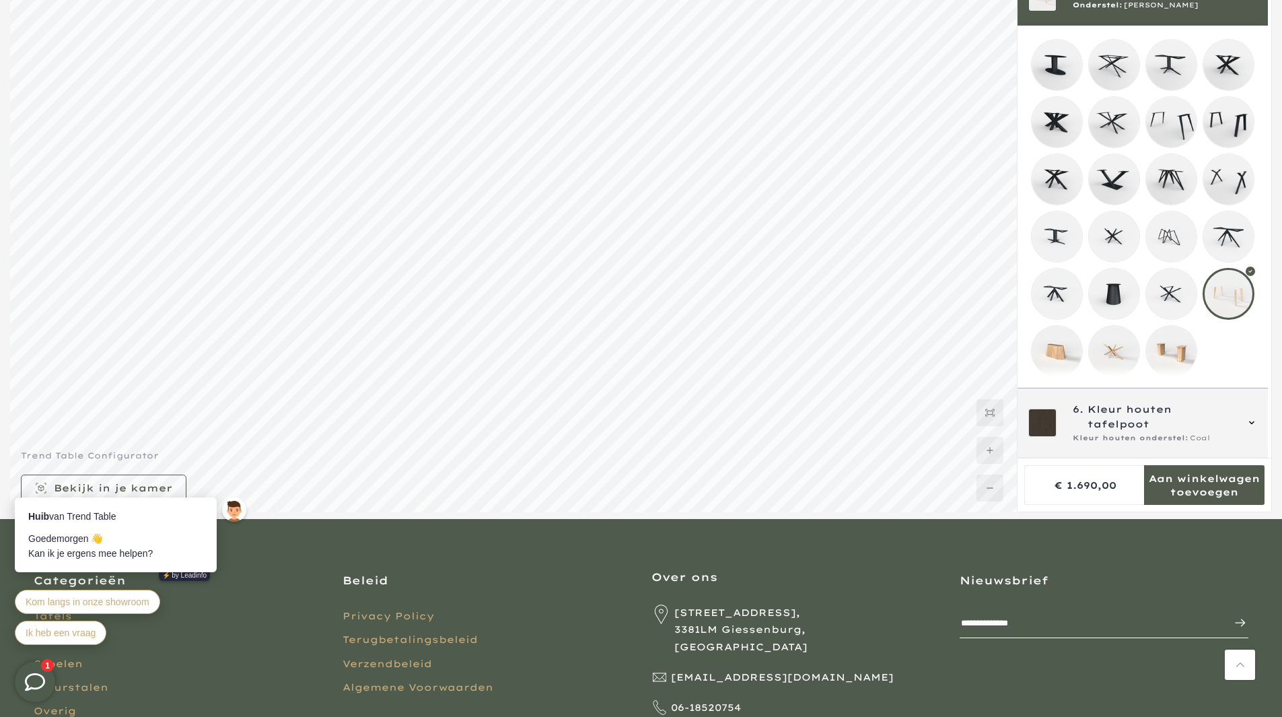
click at [1227, 431] on span "Kleur houten tafelpoot" at bounding box center [1161, 417] width 148 height 30
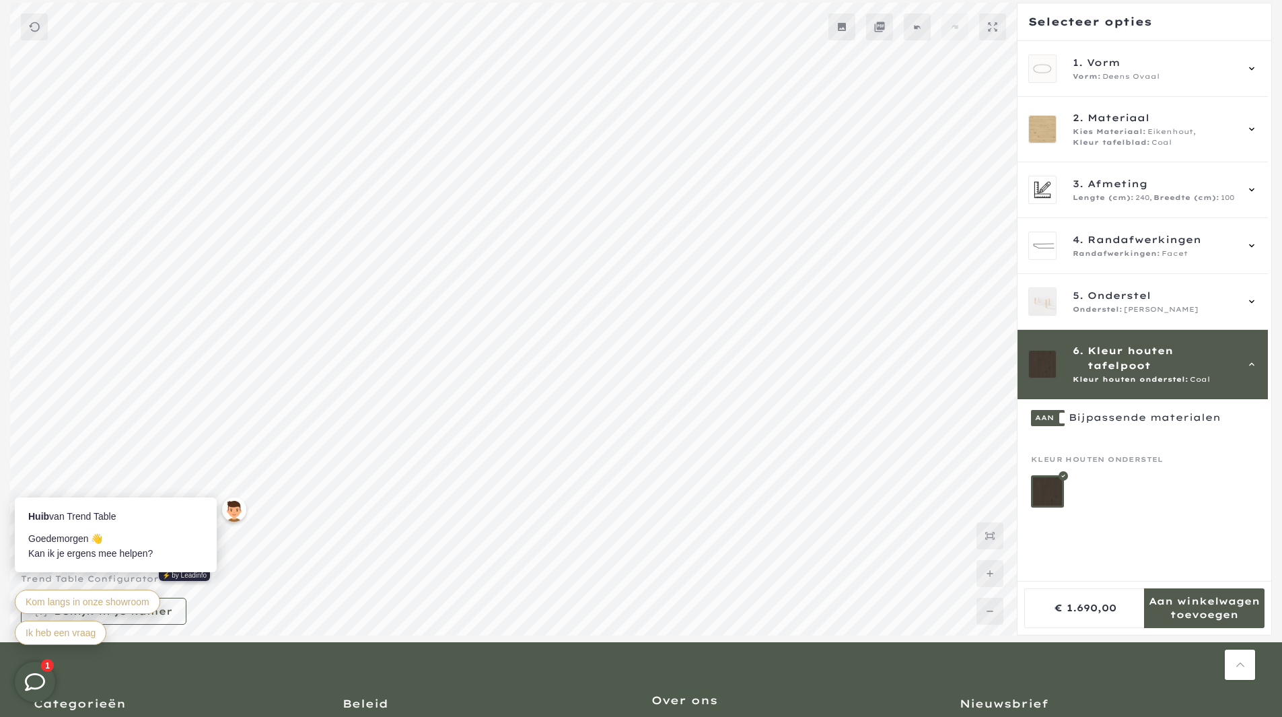
scroll to position [121, 0]
